Goal: Task Accomplishment & Management: Use online tool/utility

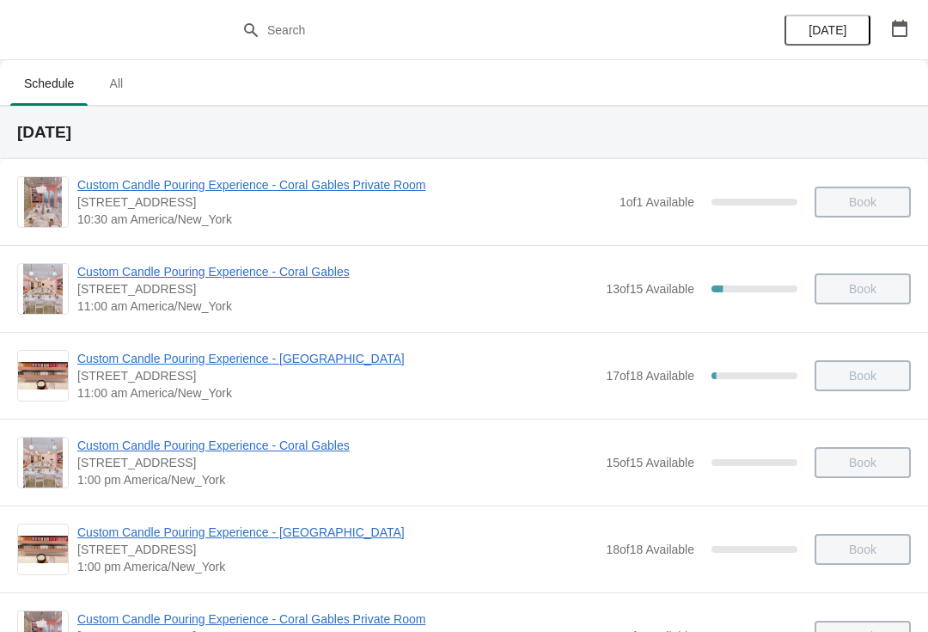
click at [130, 66] on button "All" at bounding box center [116, 83] width 50 height 45
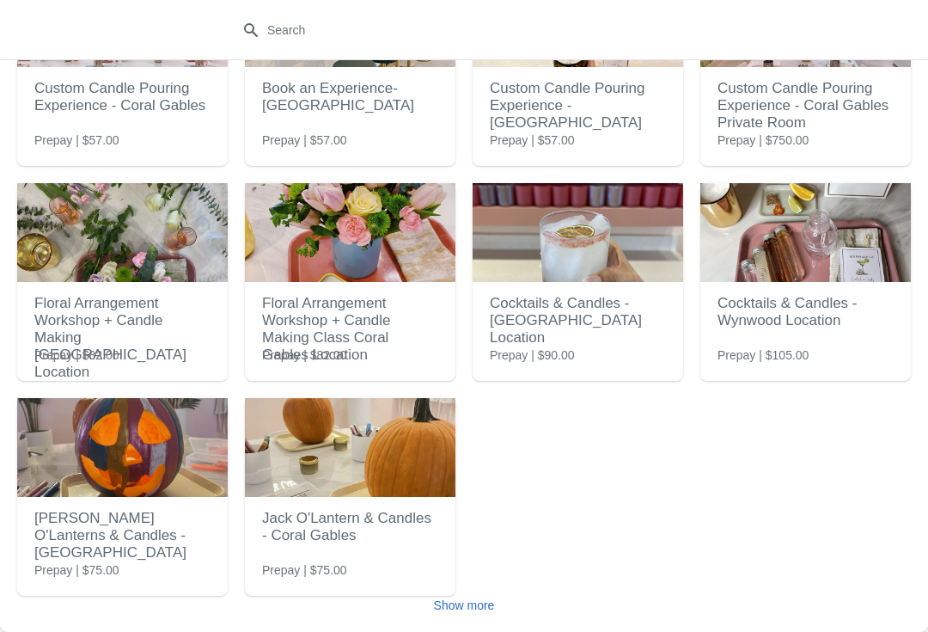
scroll to position [155, 0]
click at [361, 439] on img at bounding box center [350, 447] width 211 height 99
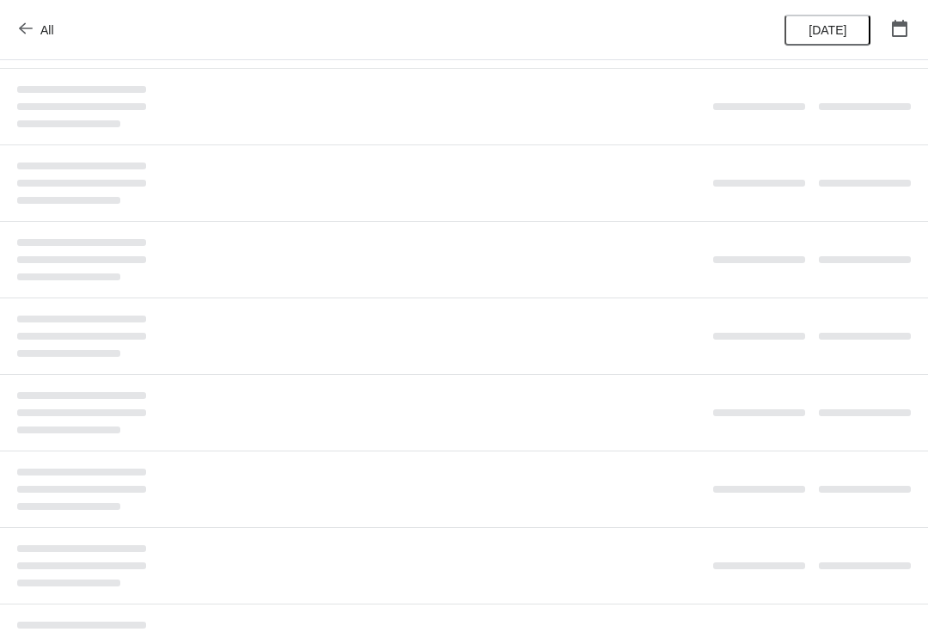
scroll to position [0, 0]
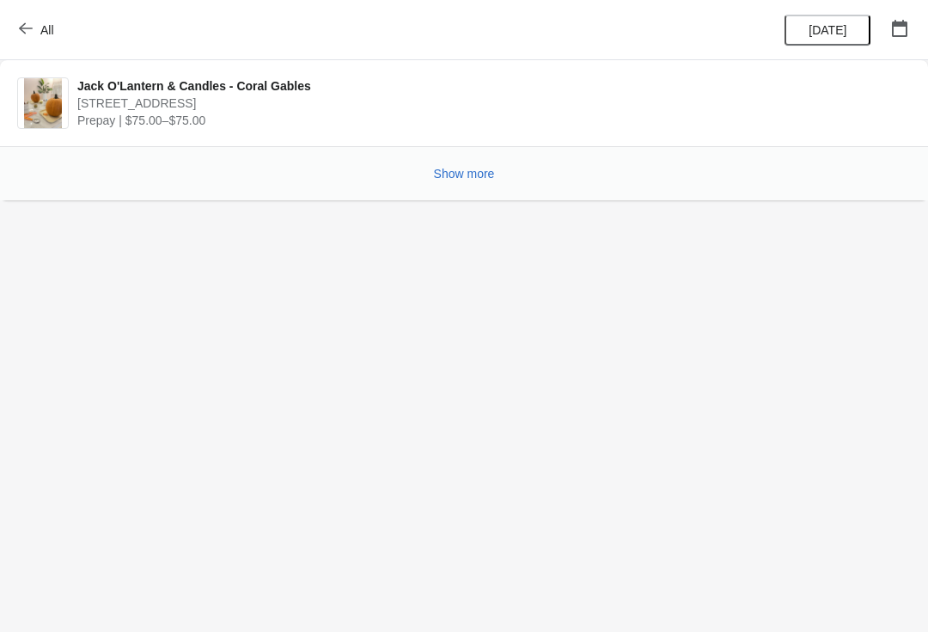
click at [20, 19] on button "All" at bounding box center [38, 30] width 59 height 31
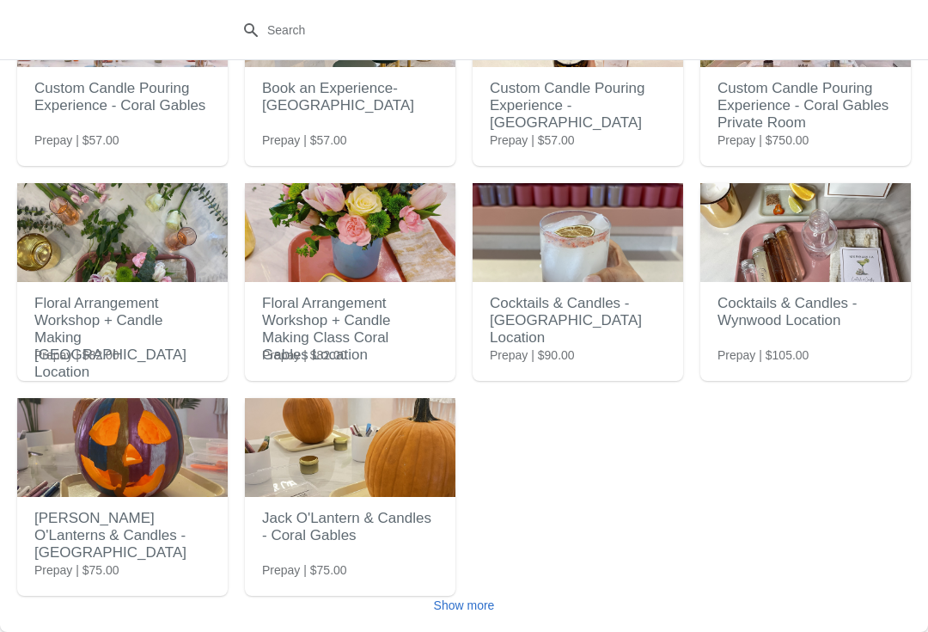
scroll to position [155, 0]
click at [358, 486] on img at bounding box center [350, 447] width 211 height 99
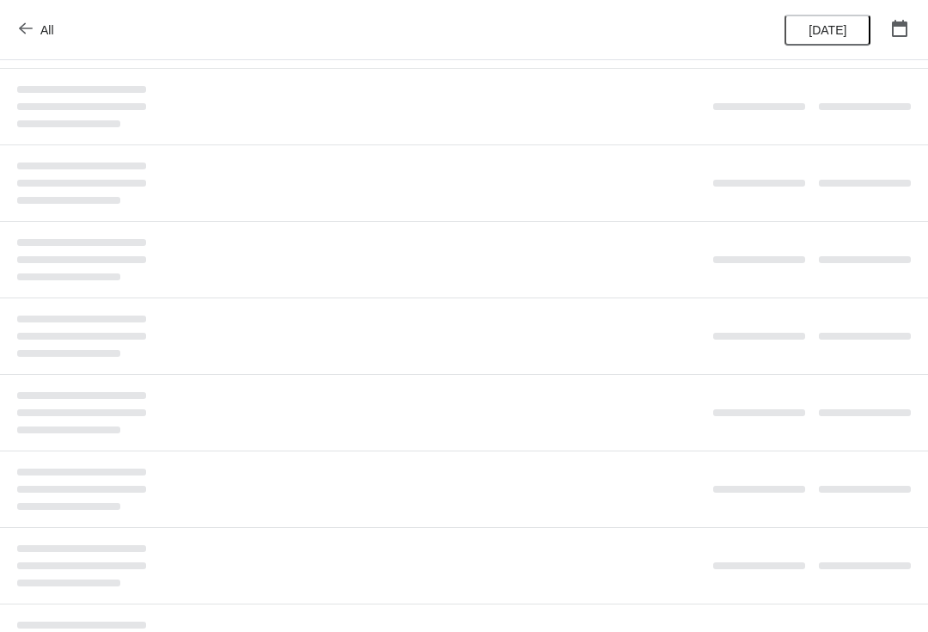
scroll to position [0, 0]
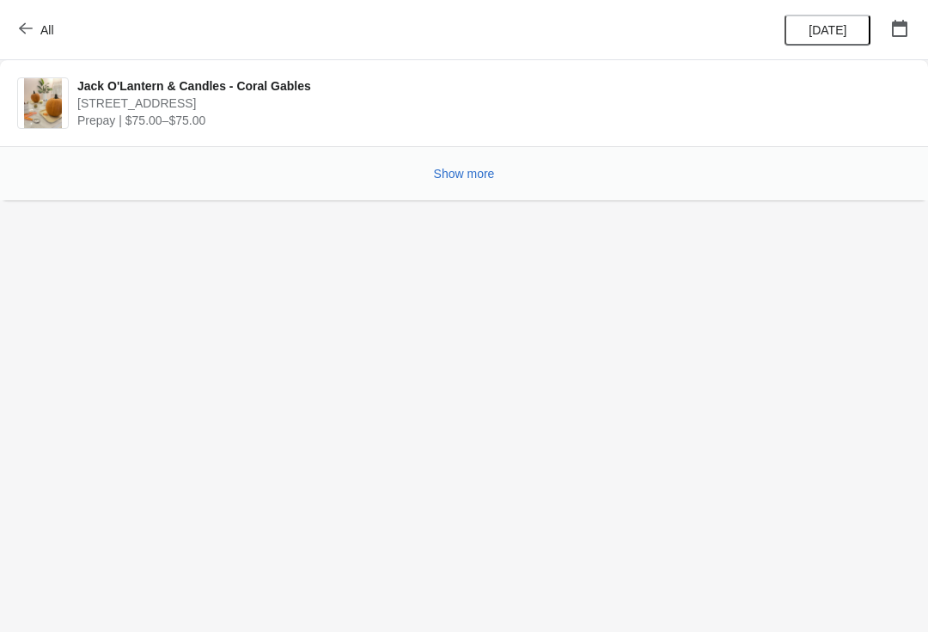
click at [462, 172] on span "Show more" at bounding box center [464, 174] width 61 height 14
click at [496, 165] on button "Show more" at bounding box center [464, 173] width 75 height 31
click at [456, 176] on span "Show more" at bounding box center [464, 174] width 61 height 14
click at [486, 270] on body "All Jack O'Lantern & Candles - Coral Gables [STREET_ADDRESS] Prepay | $75.00–$7…" at bounding box center [464, 316] width 928 height 632
click at [34, 19] on button "All" at bounding box center [38, 30] width 59 height 31
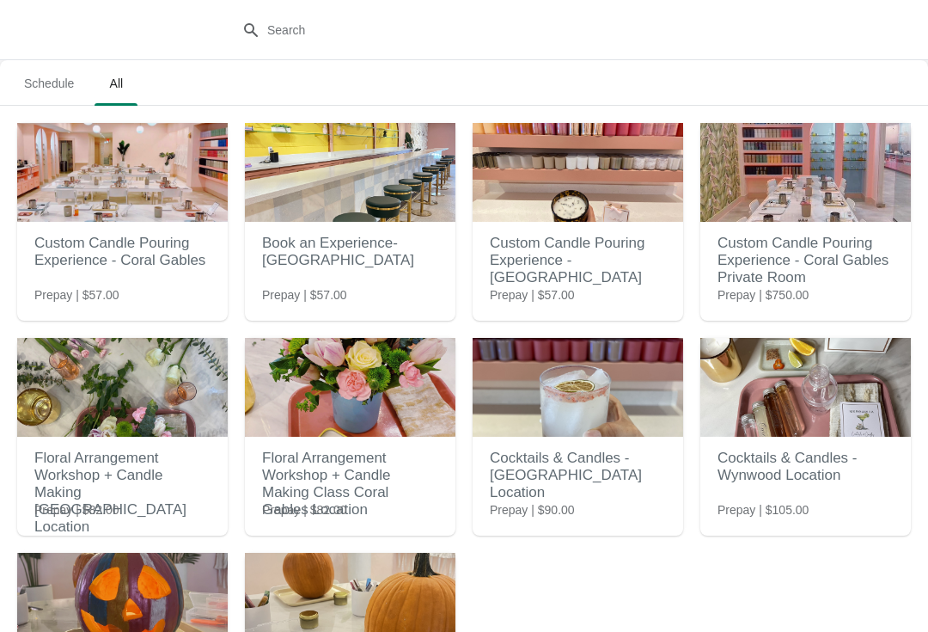
click at [36, 72] on span "Schedule" at bounding box center [48, 83] width 77 height 31
